Goal: Transaction & Acquisition: Purchase product/service

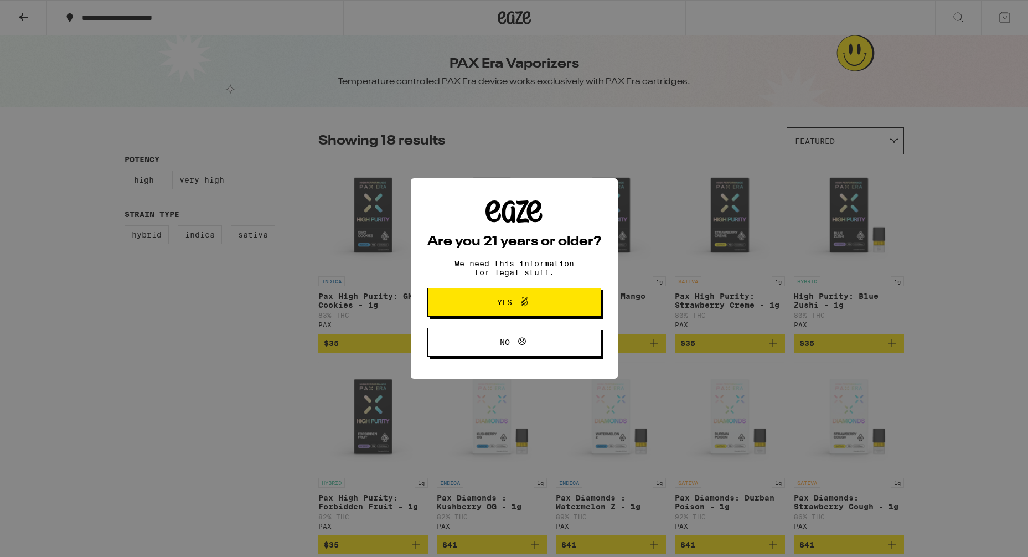
click at [535, 293] on button "Yes" at bounding box center [514, 302] width 174 height 29
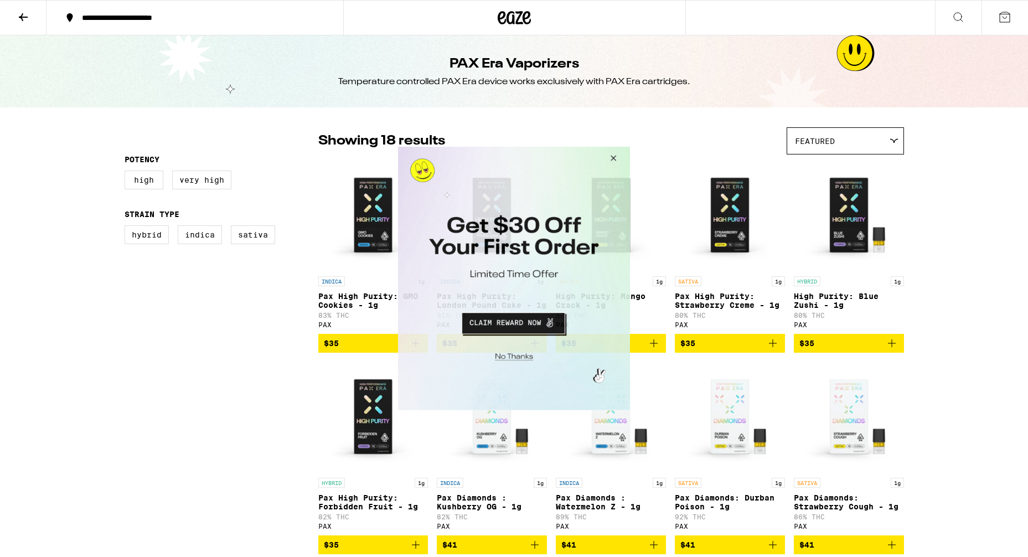
click at [614, 154] on button "Close Modal" at bounding box center [612, 160] width 30 height 27
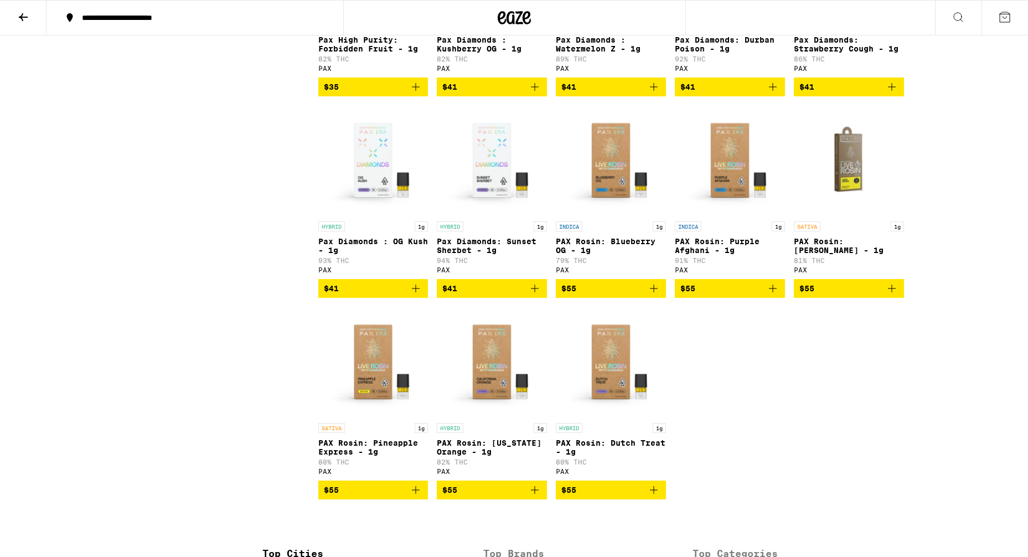
scroll to position [461, 0]
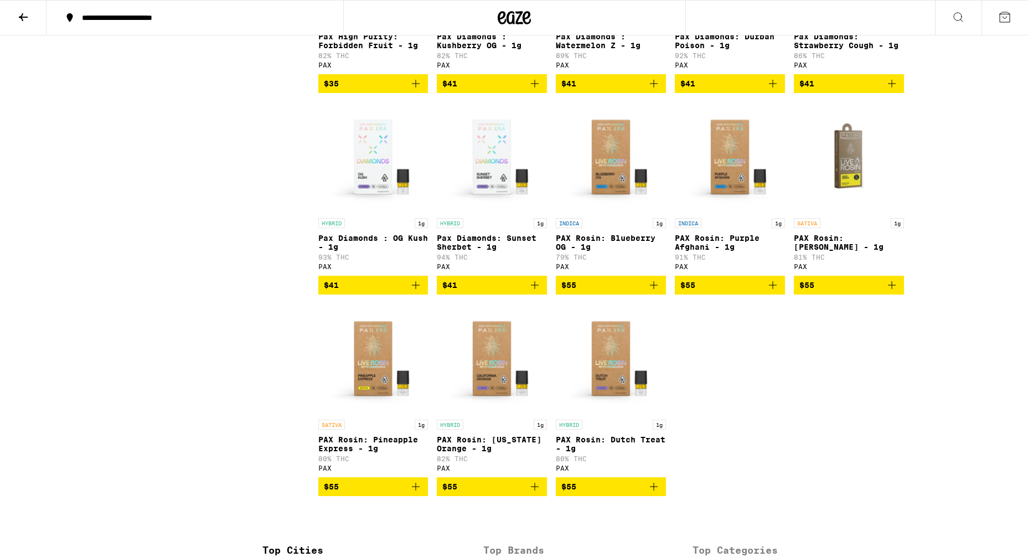
click at [610, 205] on img "Open page for PAX Rosin: Blueberry OG - 1g from PAX" at bounding box center [611, 157] width 110 height 111
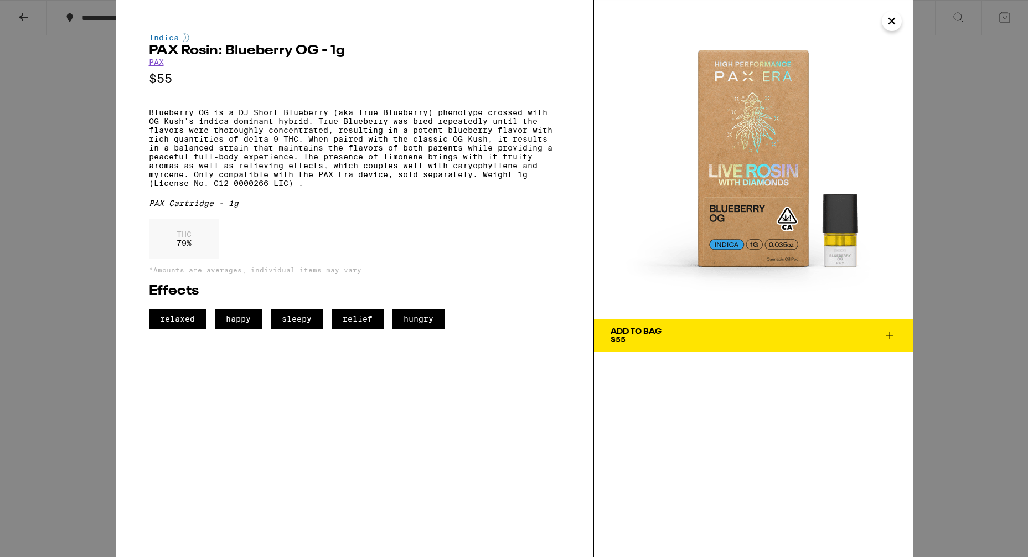
click at [898, 24] on button "Close" at bounding box center [891, 21] width 20 height 20
